Goal: Register for event/course

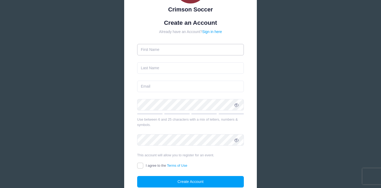
scroll to position [55, 0]
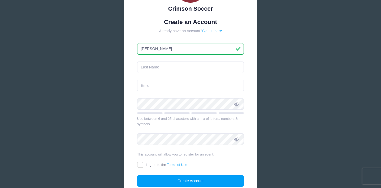
type input "[PERSON_NAME]"
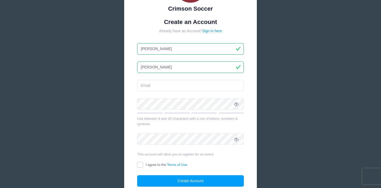
type input "[PERSON_NAME]"
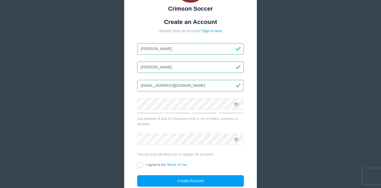
type input "[EMAIL_ADDRESS][DOMAIN_NAME]"
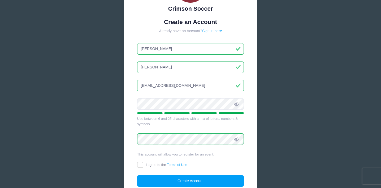
click at [149, 166] on label "I agree to the Terms of Use" at bounding box center [162, 165] width 50 height 6
click at [143, 166] on input "I agree to the Terms of Use" at bounding box center [140, 165] width 6 height 6
checkbox input "true"
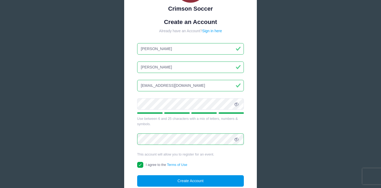
click at [168, 181] on button "Create Account" at bounding box center [190, 180] width 107 height 11
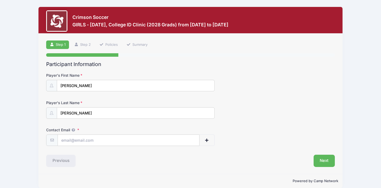
scroll to position [3, 0]
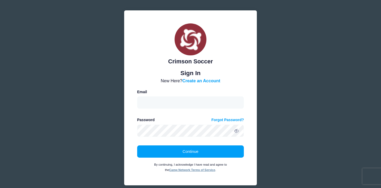
scroll to position [3, 0]
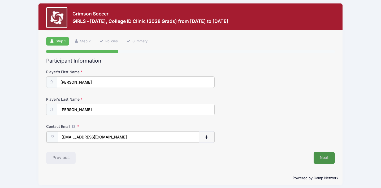
type input "elianagrace67@gmail.com"
click at [329, 162] on button "Next" at bounding box center [325, 157] width 22 height 12
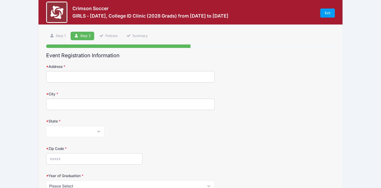
scroll to position [12, 0]
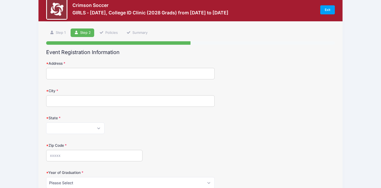
type input "52 Carnegie Abbey Lane"
type input "p"
type input "{"
type input "Portsmouth"
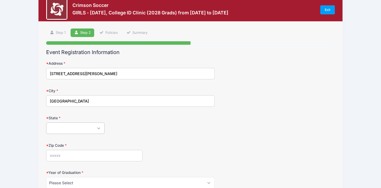
select select "RI"
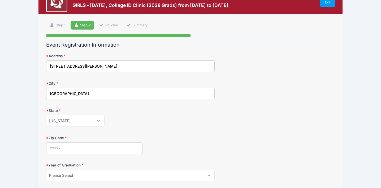
scroll to position [39, 0]
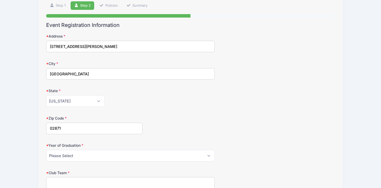
type input "02871"
select select "2028"
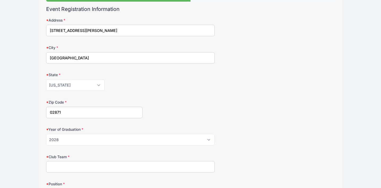
click at [74, 167] on input "Club Team" at bounding box center [130, 166] width 169 height 11
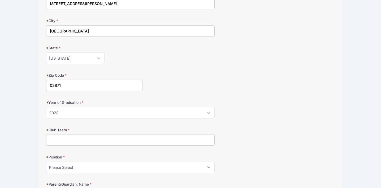
scroll to position [82, 0]
type input "Surf"
select select "Fwd"
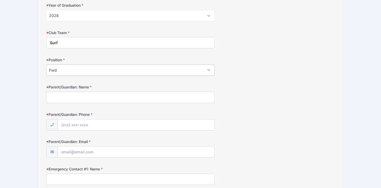
scroll to position [187, 0]
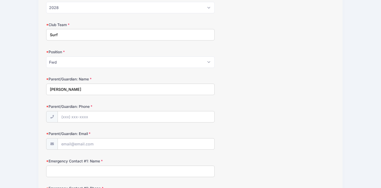
type input "Thomas Roberts"
click at [99, 104] on label "Parent/Guardian: Phone" at bounding box center [94, 106] width 96 height 5
click at [99, 111] on input "Parent/Guardian: Phone" at bounding box center [136, 116] width 157 height 11
click at [92, 118] on input "Parent/Guardian: Phone" at bounding box center [136, 116] width 157 height 11
type input "(415) 609-7261"
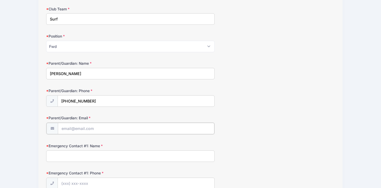
scroll to position [255, 0]
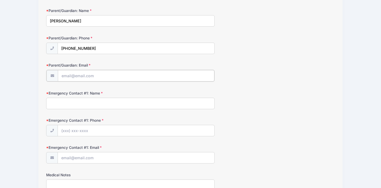
type input "e"
type input "tgrjrmd@gmail.com"
type input "Thomas Roberts"
type input "(415) 609-7261"
drag, startPoint x: 96, startPoint y: 148, endPoint x: 96, endPoint y: 151, distance: 2.9
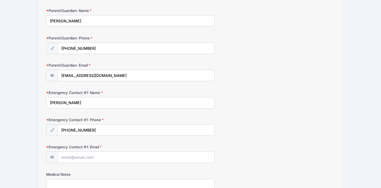
click at [96, 148] on div "Emergency Contact #1: Email" at bounding box center [190, 153] width 289 height 19
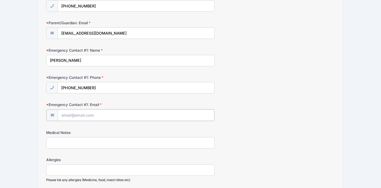
scroll to position [279, 0]
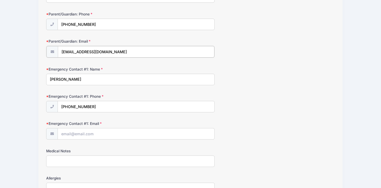
drag, startPoint x: 121, startPoint y: 50, endPoint x: 62, endPoint y: 48, distance: 59.8
click at [62, 48] on input "tgrjrmd@gmail.com" at bounding box center [136, 51] width 157 height 11
paste input "tgrjrmd@gmail.com"
type input "tgrjrmd@gmail.com"
click at [82, 129] on input "Emergency Contact #1: Email" at bounding box center [136, 133] width 157 height 11
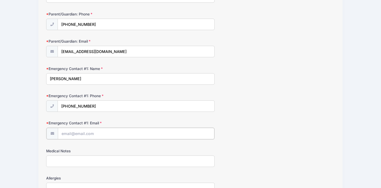
paste input "tgrjrmd@gmail.com"
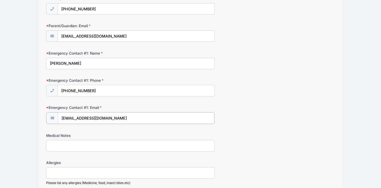
scroll to position [352, 0]
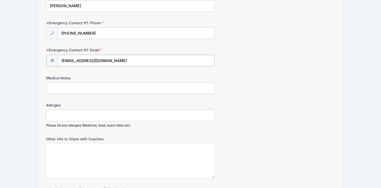
type input "tgrjrmd@gmail.com"
click at [96, 87] on input "Medical Notes" at bounding box center [130, 87] width 169 height 11
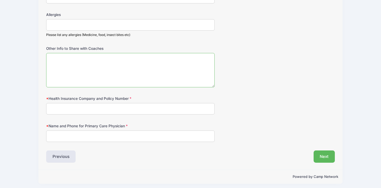
click at [102, 62] on textarea "Other Info to Share with Coaches" at bounding box center [130, 70] width 169 height 34
click at [143, 125] on div "Name and Phone for Primary Care Physician" at bounding box center [190, 132] width 289 height 19
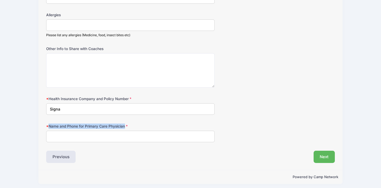
drag, startPoint x: 128, startPoint y: 121, endPoint x: 48, endPoint y: 124, distance: 80.5
click at [48, 124] on label "Name and Phone for Primary Care Physician" at bounding box center [94, 125] width 96 height 5
click at [48, 130] on input "Name and Phone for Primary Care Physician" at bounding box center [130, 135] width 169 height 11
click at [48, 124] on label "Name and Phone for Primary Care Physician" at bounding box center [94, 125] width 96 height 5
click at [48, 130] on input "Name and Phone for Primary Care Physician" at bounding box center [130, 135] width 169 height 11
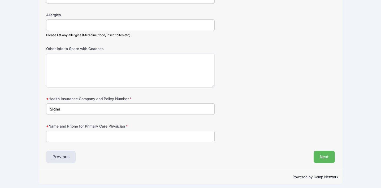
drag, startPoint x: 48, startPoint y: 120, endPoint x: 127, endPoint y: 117, distance: 79.5
click at [141, 135] on input "Name and Phone for Primary Care Physician" at bounding box center [130, 135] width 169 height 11
click at [92, 134] on input "Name and Phone for Primary Care Physician" at bounding box center [130, 135] width 169 height 11
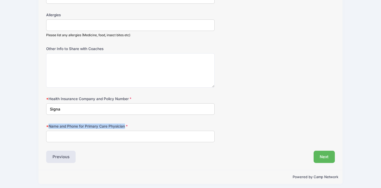
drag, startPoint x: 129, startPoint y: 117, endPoint x: 123, endPoint y: 123, distance: 8.8
click at [123, 123] on label "Name and Phone for Primary Care Physician" at bounding box center [94, 125] width 96 height 5
click at [123, 130] on input "Name and Phone for Primary Care Physician" at bounding box center [130, 135] width 169 height 11
click at [125, 111] on input "Signa" at bounding box center [130, 108] width 169 height 11
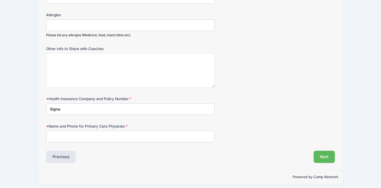
click at [115, 131] on input "Name and Phone for Primary Care Physician" at bounding box center [130, 135] width 169 height 11
drag, startPoint x: 123, startPoint y: 124, endPoint x: 52, endPoint y: 122, distance: 70.9
click at [52, 123] on label "Name and Phone for Primary Care Physician" at bounding box center [94, 125] width 96 height 5
click at [52, 130] on input "Name and Phone for Primary Care Physician" at bounding box center [130, 135] width 169 height 11
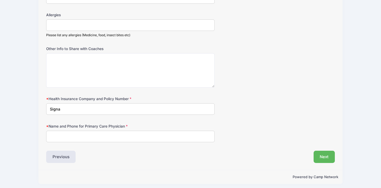
click at [132, 107] on input "Signa" at bounding box center [130, 108] width 169 height 11
type input "Signa 106155900"
click at [120, 130] on input "Name and Phone for Primary Care Physician" at bounding box center [130, 135] width 169 height 11
drag, startPoint x: 122, startPoint y: 121, endPoint x: 103, endPoint y: 117, distance: 19.1
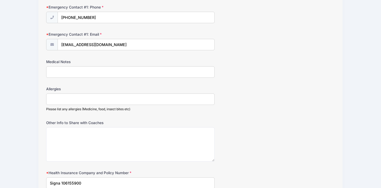
scroll to position [368, 0]
click at [116, 149] on textarea "Other Info to Share with Coaches" at bounding box center [130, 143] width 169 height 34
type textarea "I played Goalkeeper"
drag, startPoint x: 118, startPoint y: 143, endPoint x: 49, endPoint y: 130, distance: 70.0
click at [50, 130] on textarea "I played Goalkeeper" at bounding box center [130, 143] width 169 height 34
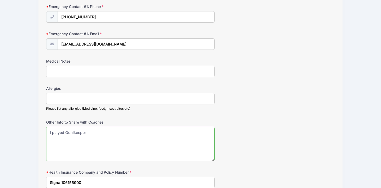
click at [49, 130] on textarea "I played Goalkeeper" at bounding box center [130, 143] width 169 height 34
click at [96, 127] on textarea "I played Goalkeeper" at bounding box center [130, 143] width 169 height 34
click at [66, 130] on textarea "I played Goalkeeper" at bounding box center [130, 143] width 169 height 34
drag, startPoint x: 95, startPoint y: 132, endPoint x: 38, endPoint y: 131, distance: 56.9
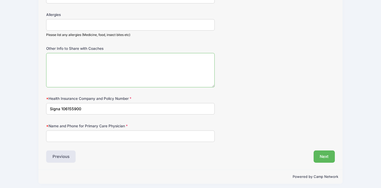
scroll to position [441, 0]
click at [52, 134] on input "Name and Phone for Primary Care Physician" at bounding box center [130, 135] width 169 height 11
type input "P"
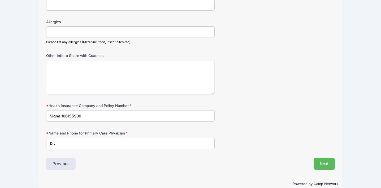
scroll to position [434, 0]
click at [99, 141] on input "Dr. Joanna Glanz" at bounding box center [130, 142] width 169 height 11
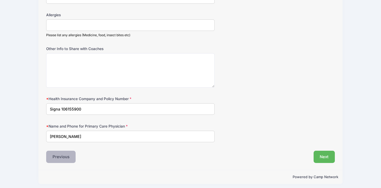
type input "Dr. Joanna Glanz"
click at [73, 152] on button "Previous" at bounding box center [61, 156] width 30 height 12
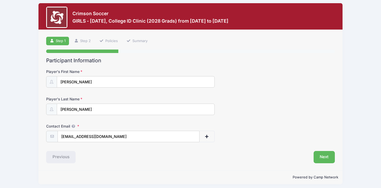
scroll to position [0, 0]
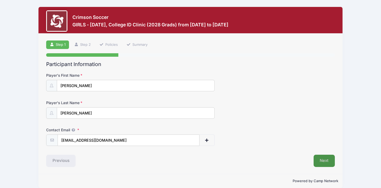
click at [322, 156] on button "Next" at bounding box center [325, 160] width 22 height 12
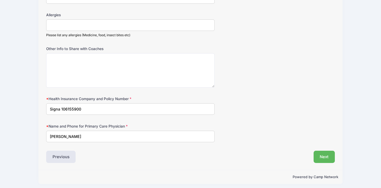
click at [324, 153] on button "Next" at bounding box center [325, 156] width 22 height 12
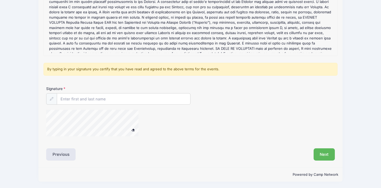
scroll to position [98, 0]
click at [159, 95] on input "Signature" at bounding box center [123, 99] width 133 height 11
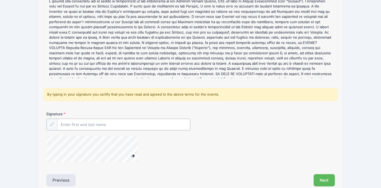
scroll to position [73, 0]
type input "T"
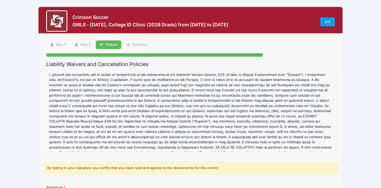
scroll to position [0, 0]
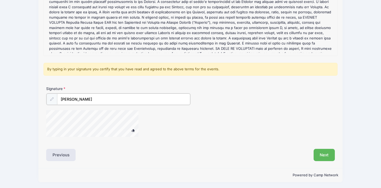
click at [74, 100] on input "Thomas G Roberts" at bounding box center [123, 98] width 133 height 11
type input "Thomas G Roberts"
drag, startPoint x: 68, startPoint y: 154, endPoint x: 212, endPoint y: 151, distance: 143.7
click at [213, 154] on div "Previous Next" at bounding box center [191, 154] width 294 height 12
click at [317, 156] on button "Next" at bounding box center [325, 154] width 22 height 12
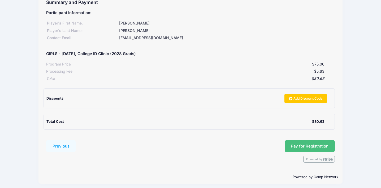
click at [300, 142] on button "Pay for Registration" at bounding box center [310, 146] width 50 height 12
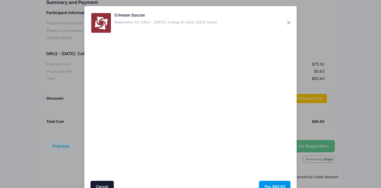
click at [269, 184] on button "Pay $80.63" at bounding box center [275, 185] width 32 height 11
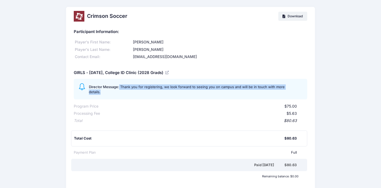
drag, startPoint x: 119, startPoint y: 86, endPoint x: 181, endPoint y: 94, distance: 61.8
click at [182, 94] on div "GIRLS - October 11, College ID Clinic (2028 Grads) Director Message: Thank you …" at bounding box center [190, 94] width 233 height 57
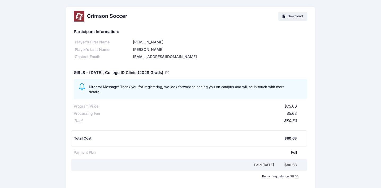
click at [180, 94] on div "GIRLS - October 11, College ID Clinic (2028 Grads) Director Message: Thank you …" at bounding box center [190, 94] width 233 height 57
drag, startPoint x: 180, startPoint y: 56, endPoint x: 169, endPoint y: 56, distance: 10.9
click at [180, 56] on div "elianagrace67@gmail.com" at bounding box center [219, 57] width 175 height 6
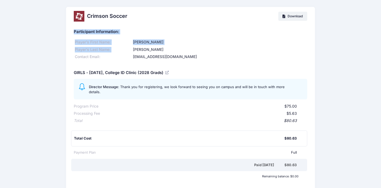
drag, startPoint x: 253, startPoint y: 45, endPoint x: 149, endPoint y: 26, distance: 105.7
click at [149, 26] on div "Participant Information: Player's First Name: Ellie Player's Last Name: Roberts…" at bounding box center [190, 43] width 233 height 34
click at [149, 26] on div "Participant Information:" at bounding box center [190, 30] width 233 height 9
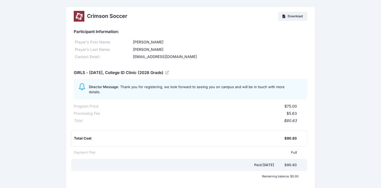
click at [272, 137] on div "Total Cost $80.63" at bounding box center [189, 138] width 236 height 16
click at [54, 0] on div "Crimson Soccer Download Participant Information: Player's First Name: Ellie Pla…" at bounding box center [190, 126] width 381 height 252
